Goal: Navigation & Orientation: Find specific page/section

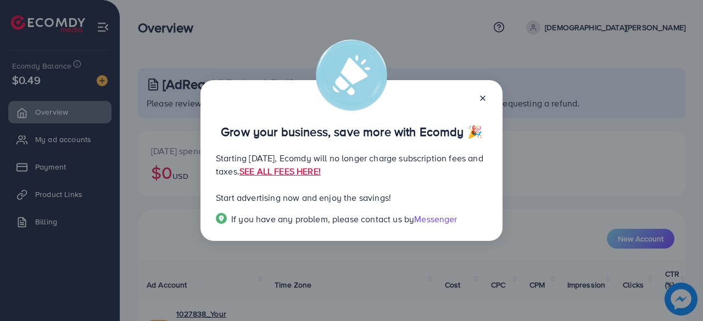
click at [481, 96] on line at bounding box center [482, 98] width 4 height 4
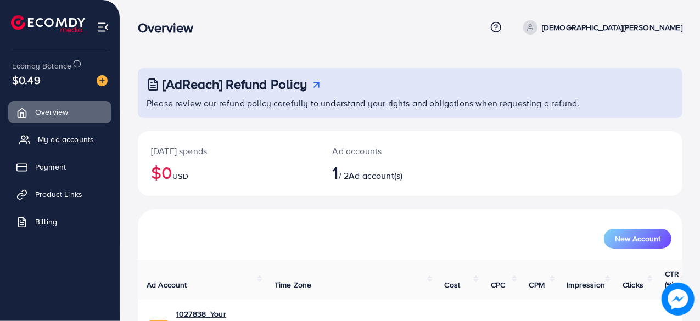
click at [78, 145] on link "My ad accounts" at bounding box center [59, 139] width 103 height 22
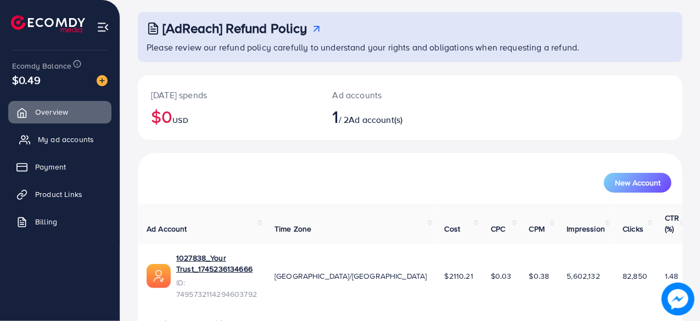
click at [57, 141] on span "My ad accounts" at bounding box center [66, 139] width 56 height 11
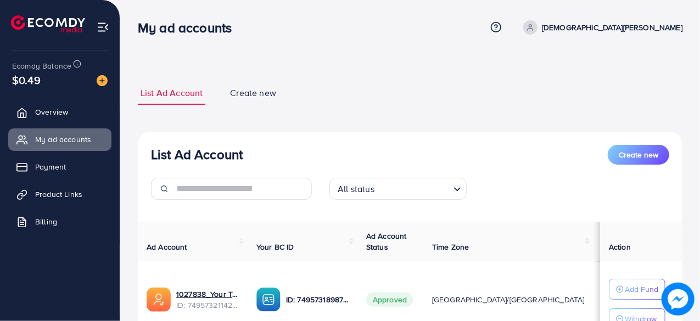
scroll to position [95, 0]
